Goal: Navigation & Orientation: Find specific page/section

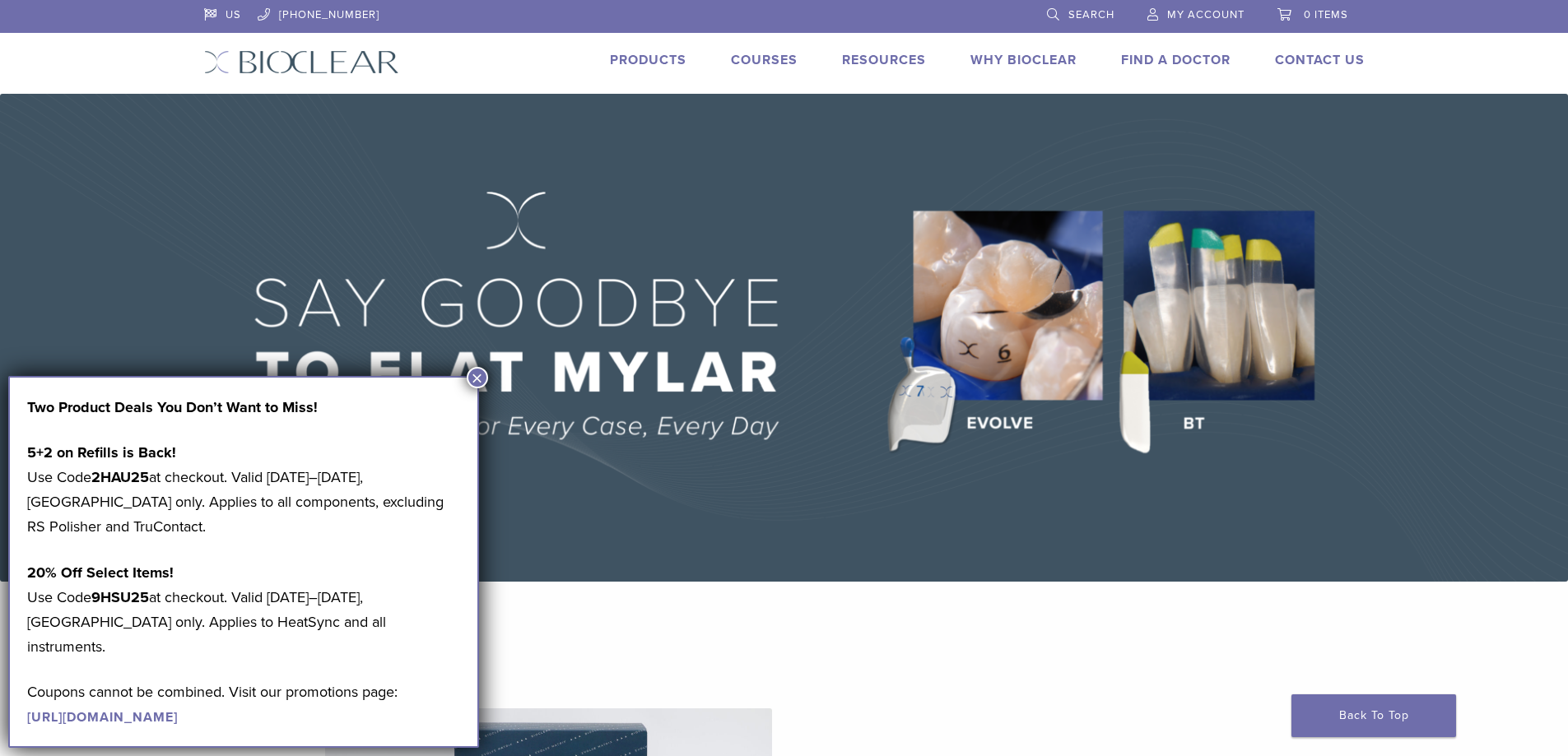
scroll to position [82, 0]
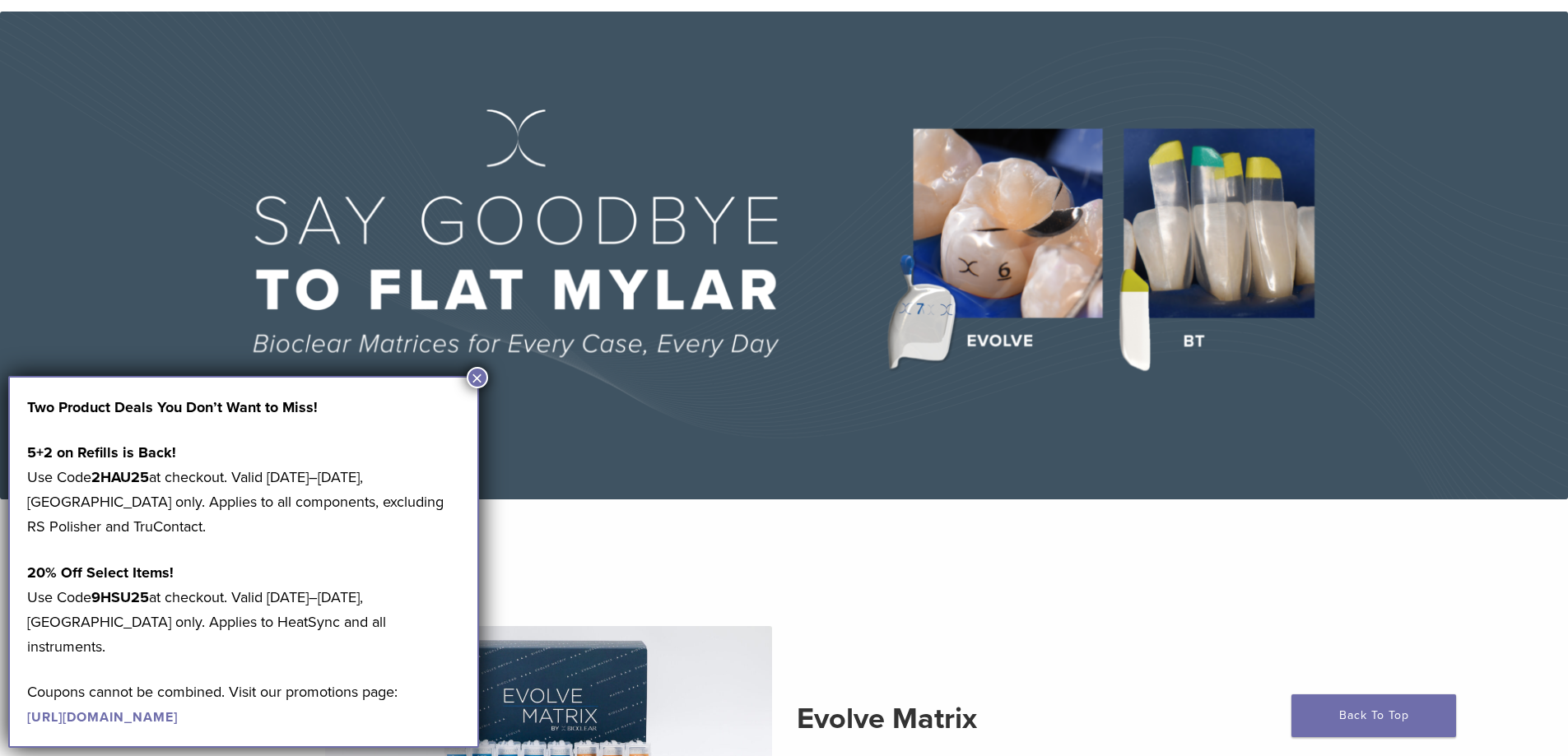
click at [464, 379] on div "Two Product Deals You Don’t Want to Miss! 5+2 on Refills is Back! Use Code 2HAU…" at bounding box center [243, 561] width 470 height 372
click at [480, 375] on button "×" at bounding box center [477, 378] width 21 height 21
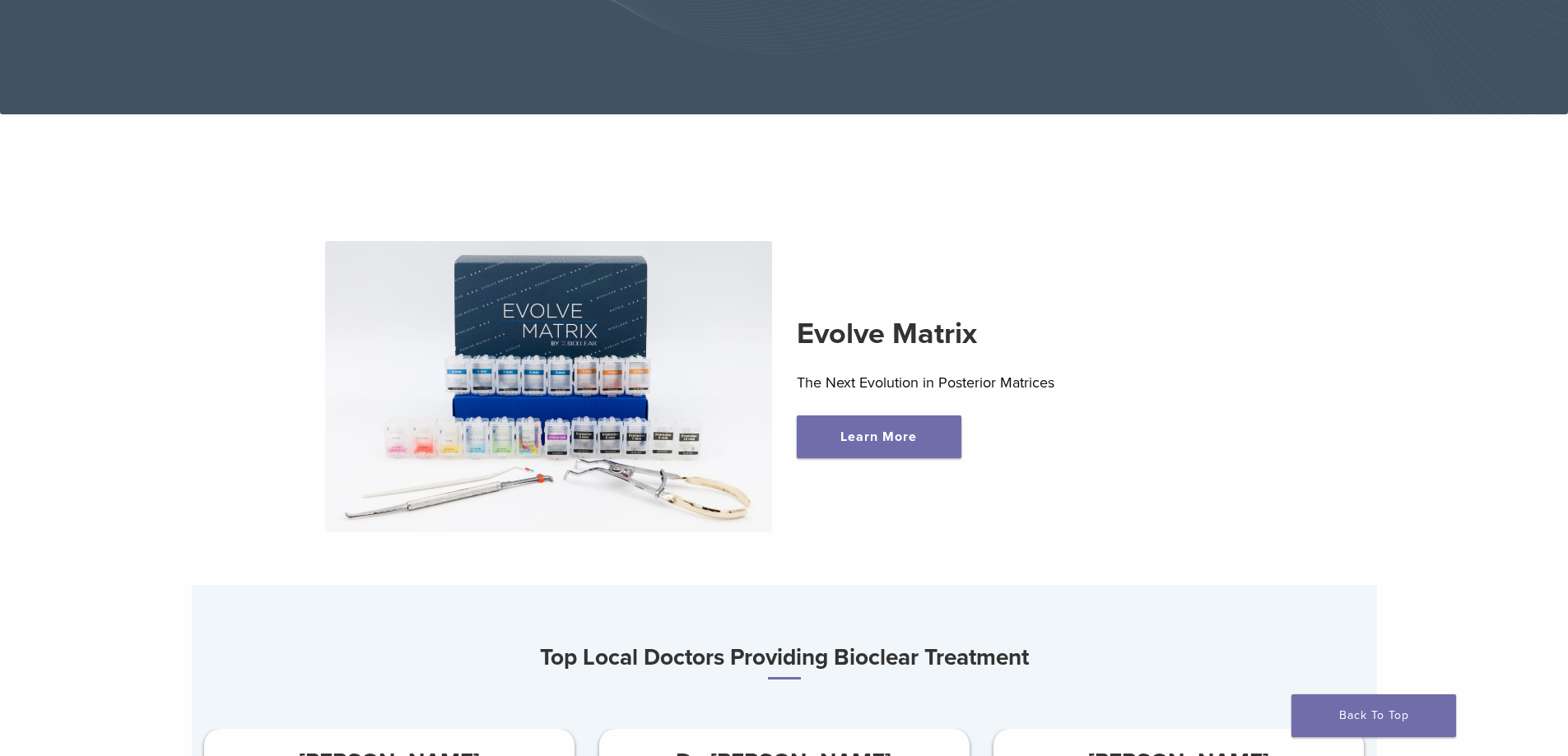
scroll to position [0, 0]
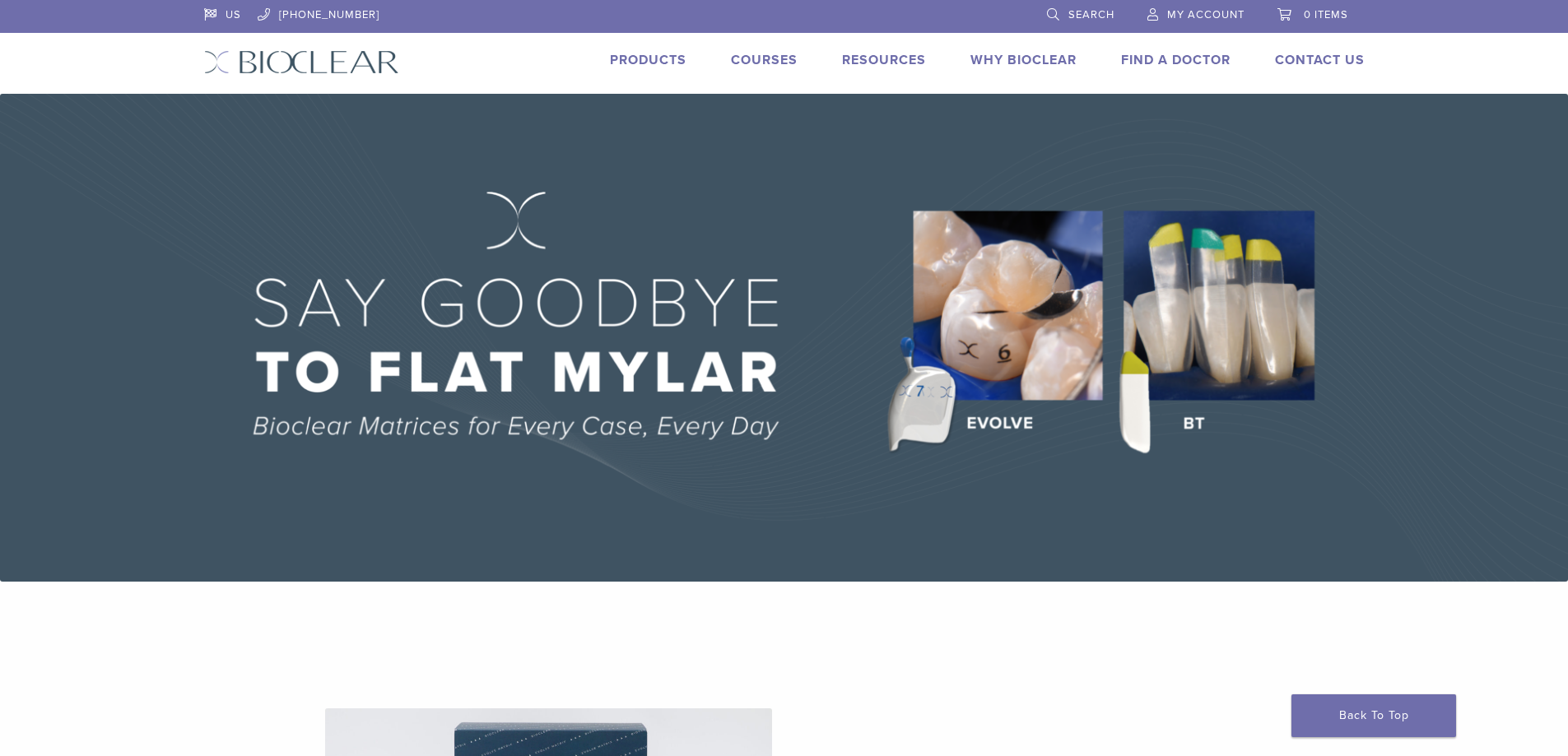
click at [646, 61] on link "Products" at bounding box center [648, 60] width 77 height 16
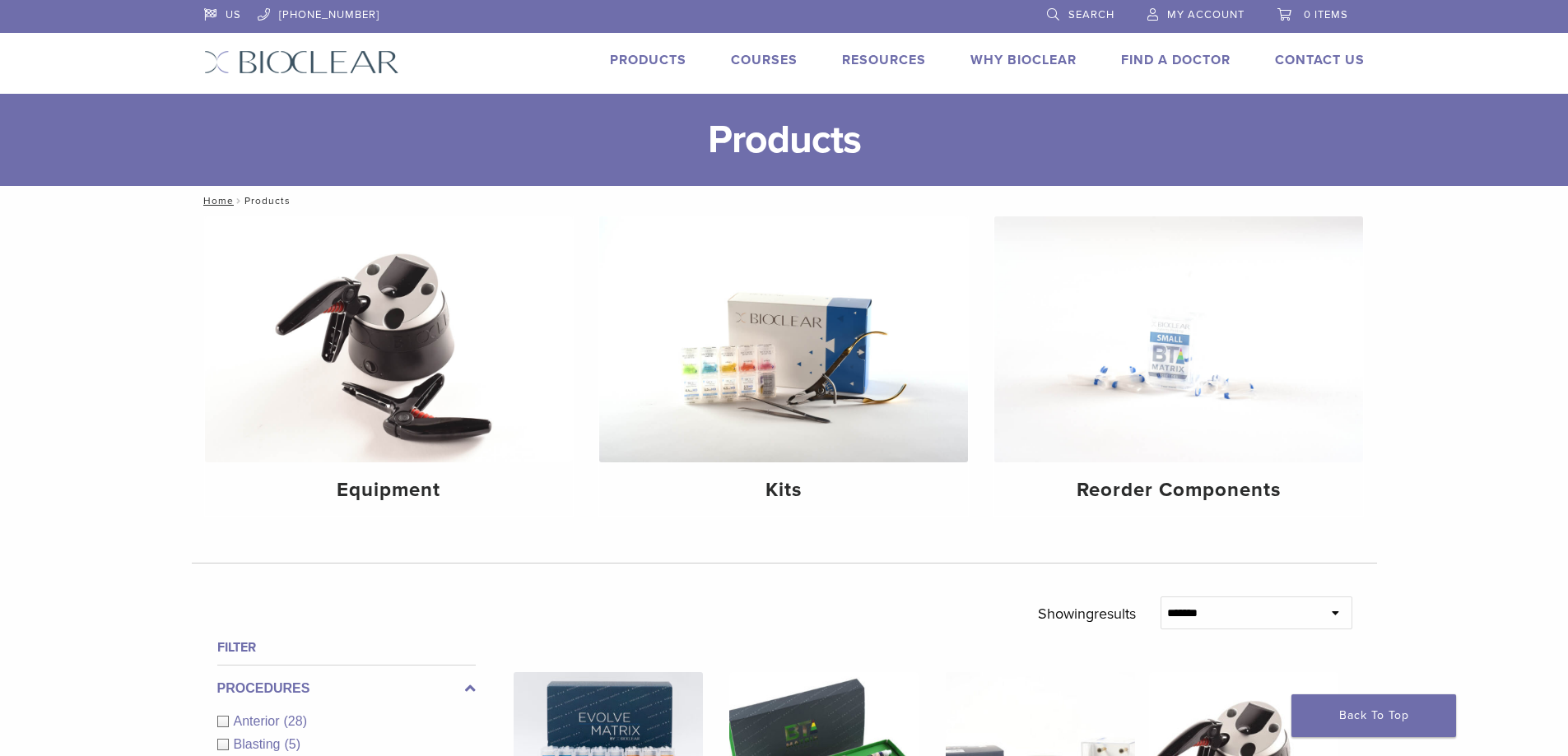
click at [781, 55] on link "Courses" at bounding box center [764, 60] width 66 height 16
